Goal: Entertainment & Leisure: Browse casually

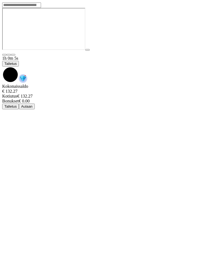
click at [2, 67] on span "chevron-down icon" at bounding box center [2, 67] width 0 height 0
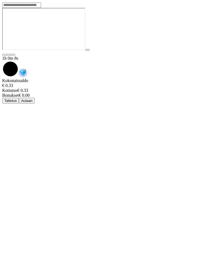
click at [35, 98] on button "Aulaan" at bounding box center [27, 101] width 16 height 6
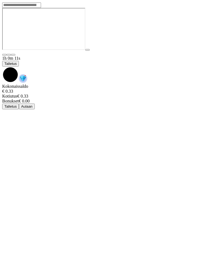
click at [17, 62] on span "Talletus" at bounding box center [10, 64] width 12 height 4
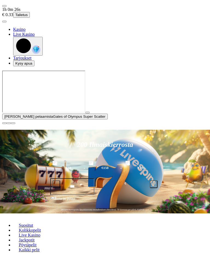
click at [4, 123] on span "close icon" at bounding box center [4, 123] width 0 height 0
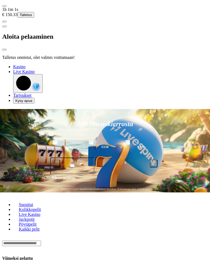
click at [154, 64] on div at bounding box center [104, 64] width 205 height 0
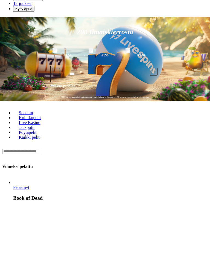
scroll to position [70, 0]
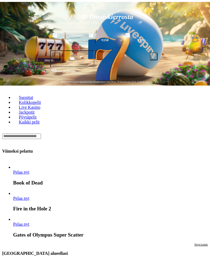
click at [20, 170] on link "Pelaa nyt" at bounding box center [21, 172] width 16 height 5
